Goal: Task Accomplishment & Management: Understand process/instructions

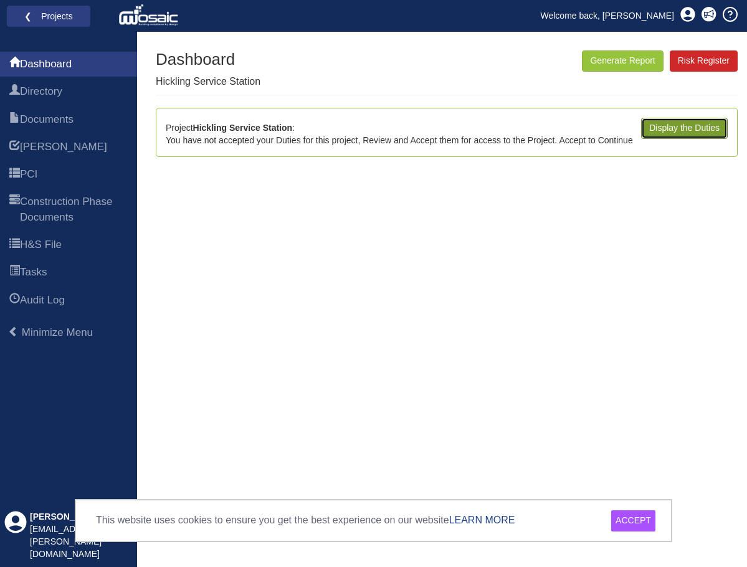
click at [691, 127] on link "Display the Duties" at bounding box center [684, 128] width 87 height 21
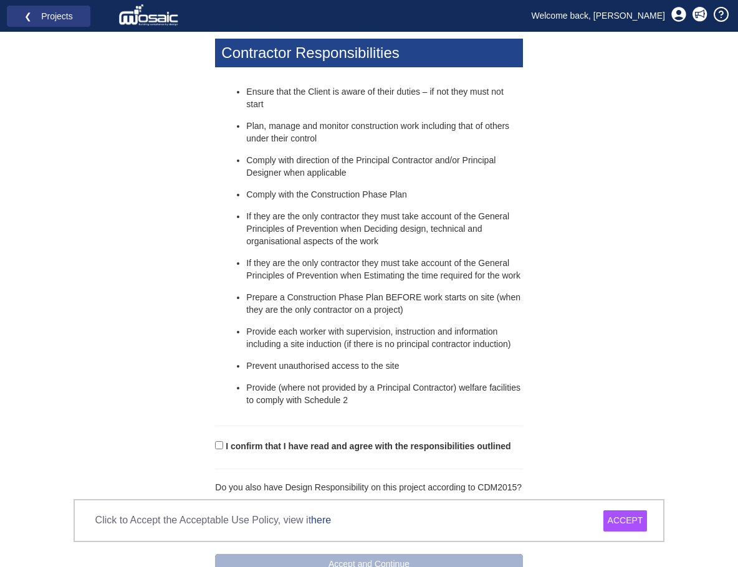
scroll to position [519, 0]
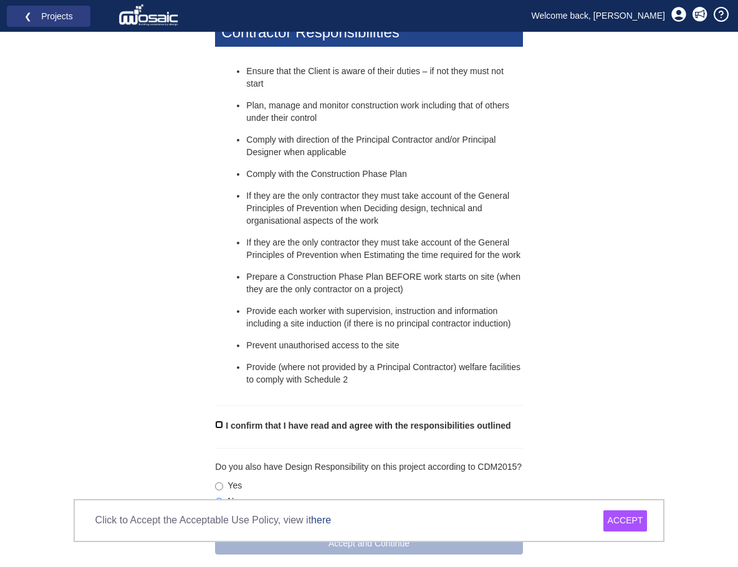
click at [219, 421] on input "I confirm that I have read and agree with the responsibilities outlined" at bounding box center [219, 425] width 8 height 8
checkbox input "true"
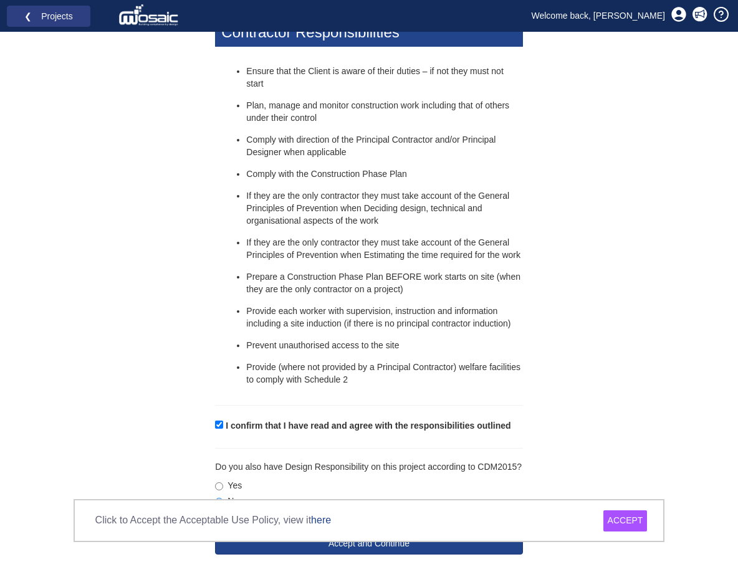
click at [622, 521] on div "ACCEPT" at bounding box center [625, 521] width 44 height 21
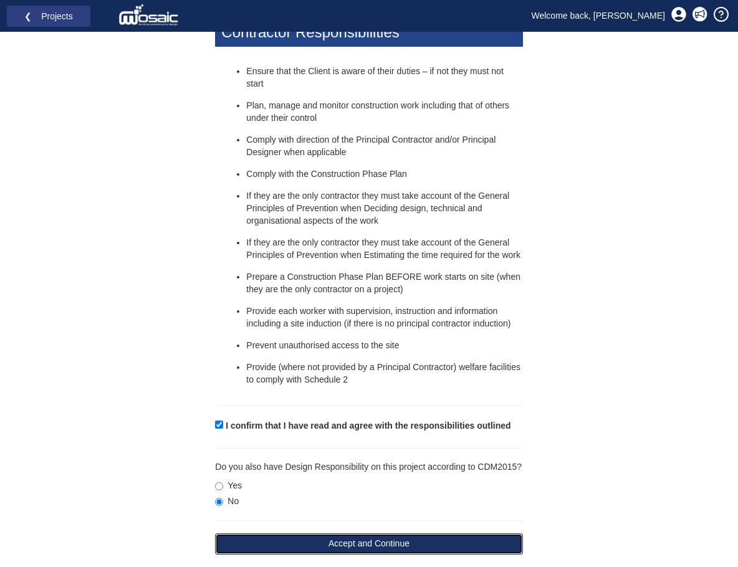
click at [381, 534] on button "Accept and Continue" at bounding box center [368, 544] width 307 height 21
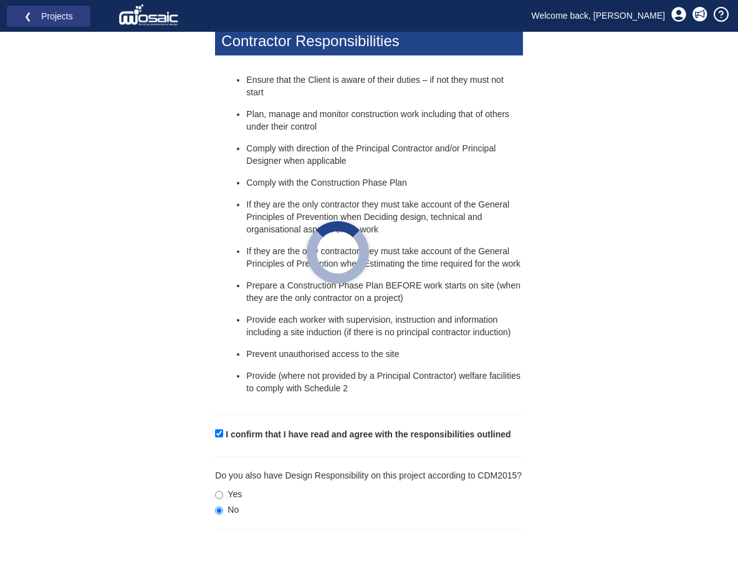
scroll to position [498, 0]
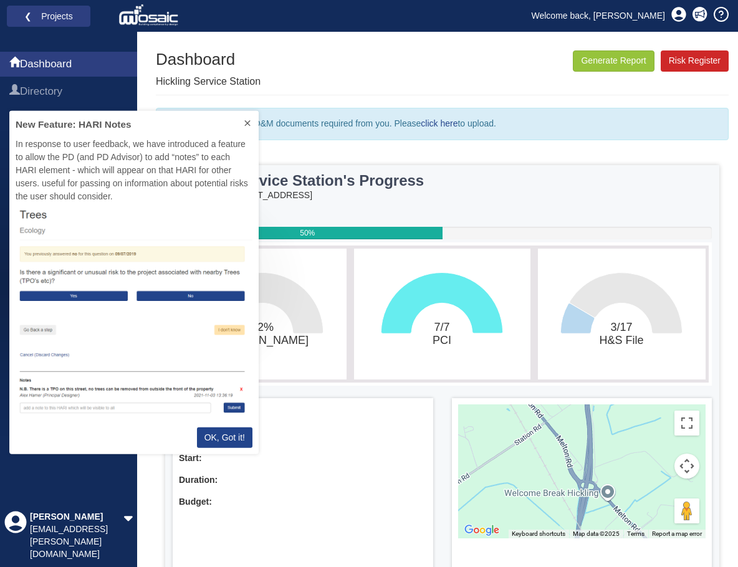
scroll to position [333, 240]
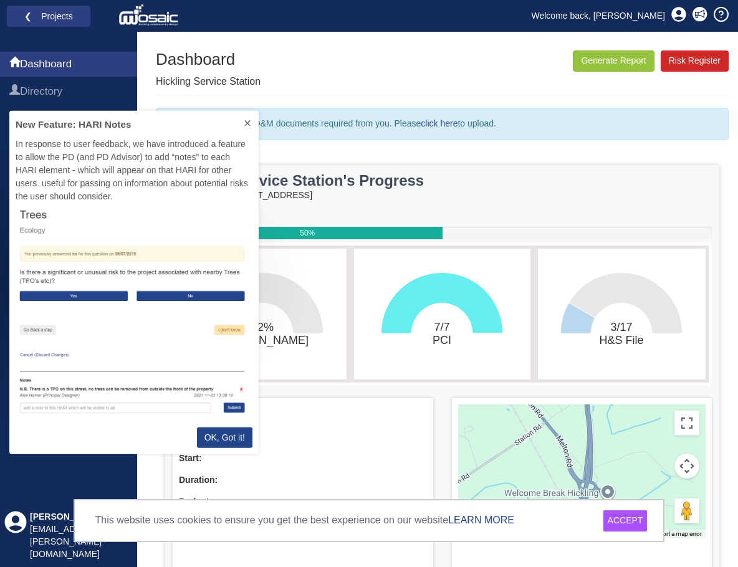
click at [246, 121] on icon at bounding box center [247, 123] width 10 height 10
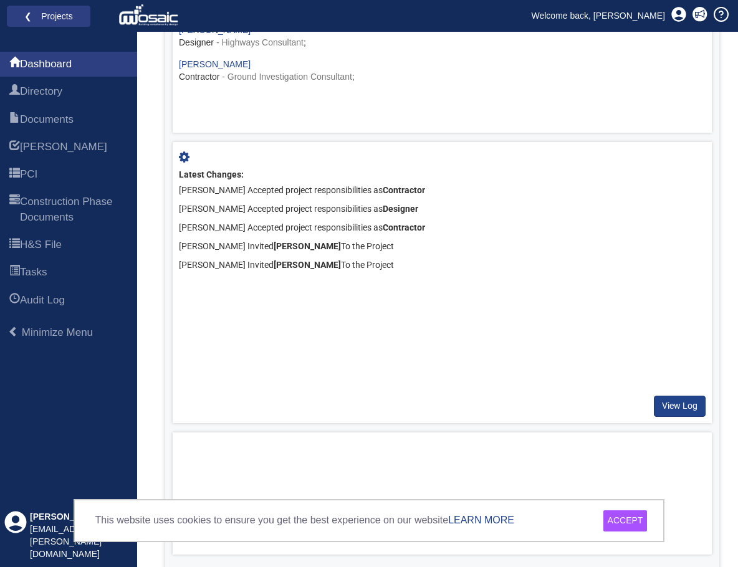
scroll to position [884, 0]
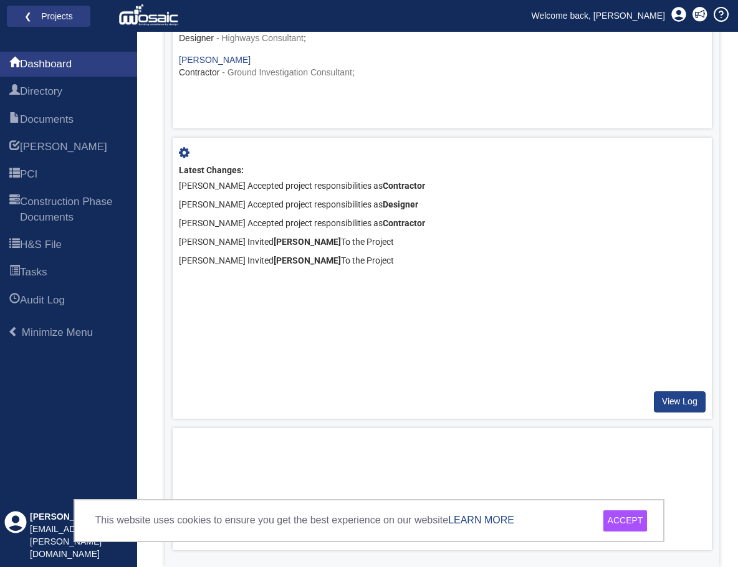
drag, startPoint x: 633, startPoint y: 522, endPoint x: 630, endPoint y: 509, distance: 13.6
click at [633, 522] on div "ACCEPT" at bounding box center [625, 521] width 44 height 21
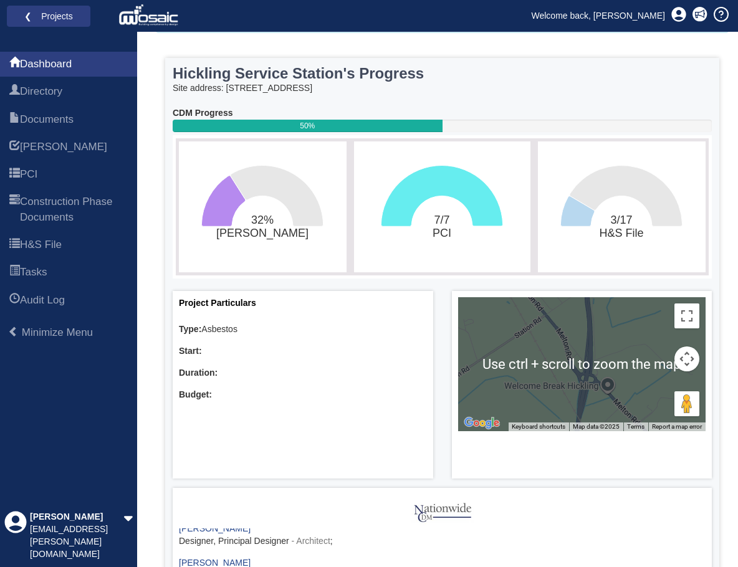
scroll to position [0, 0]
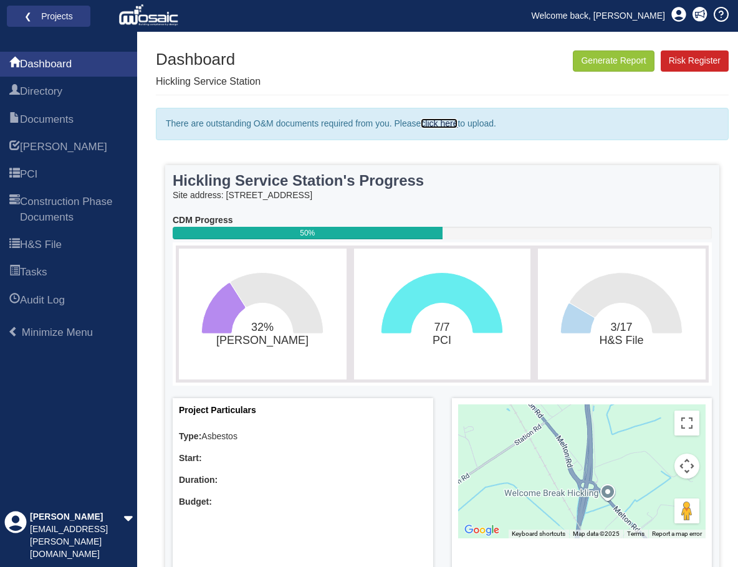
click at [447, 123] on link "click here" at bounding box center [439, 123] width 37 height 10
